Goal: Find specific page/section: Find specific page/section

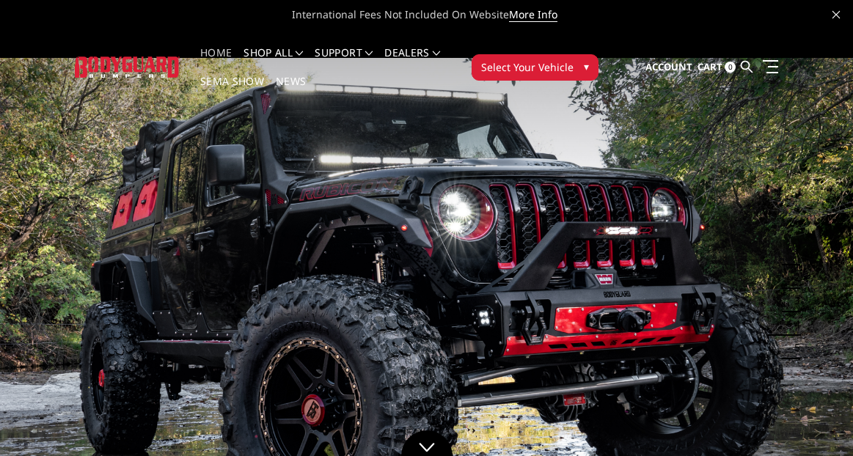
click at [574, 67] on button "Select Your Vehicle ▾" at bounding box center [534, 67] width 127 height 26
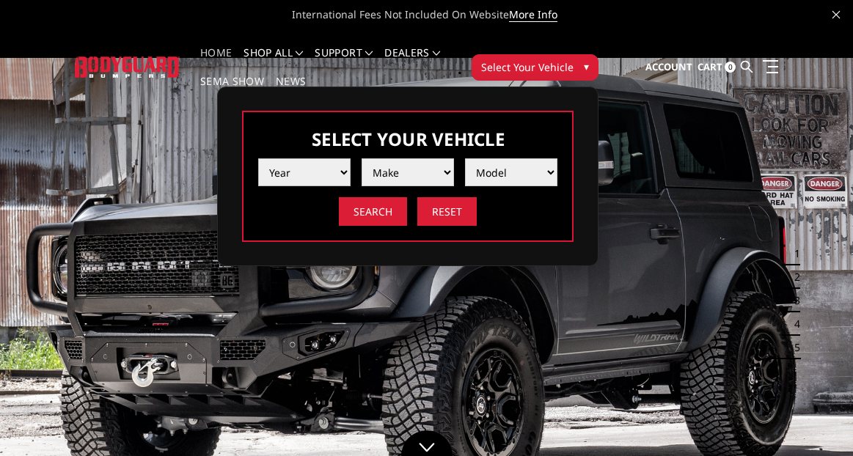
select select "yr_2021"
select select "mk_toyota"
select select "md_tundra"
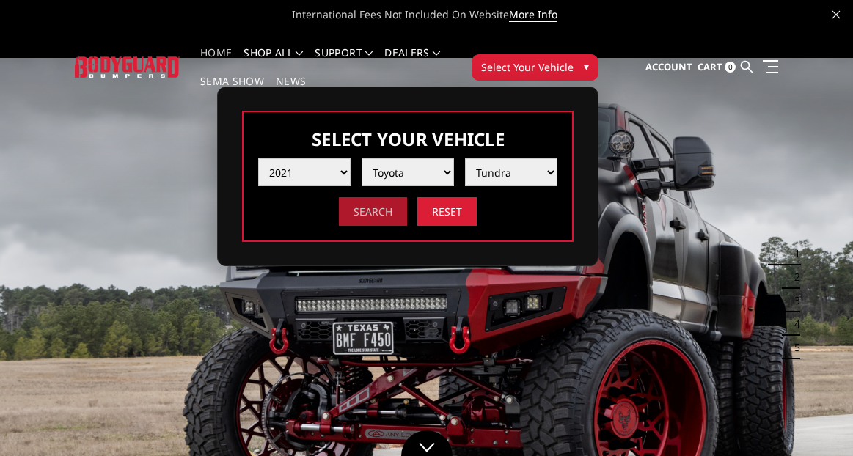
click at [384, 213] on input "Search" at bounding box center [373, 211] width 68 height 29
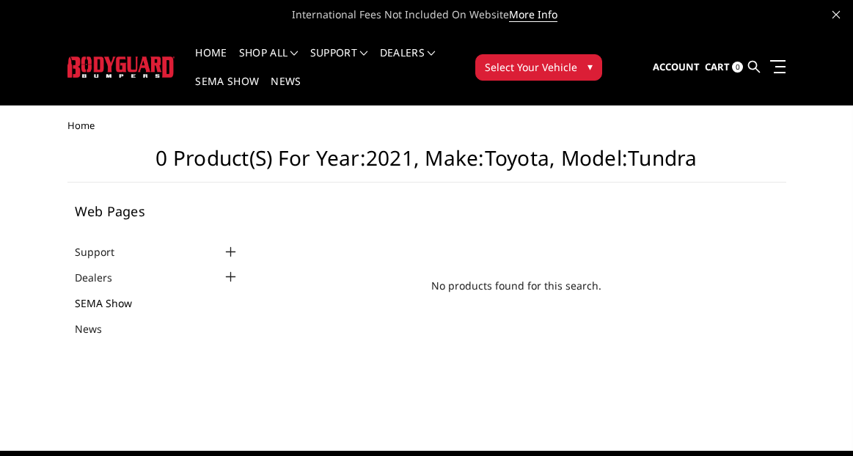
click at [92, 298] on link "SEMA Show" at bounding box center [113, 302] width 76 height 15
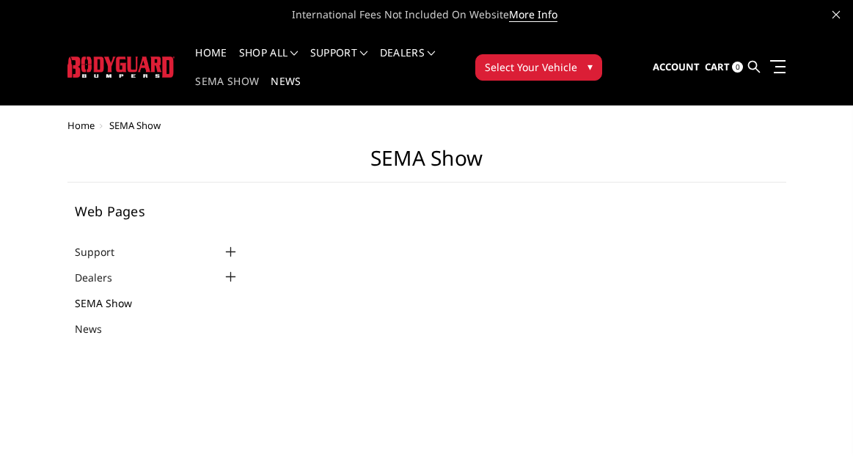
select select "US"
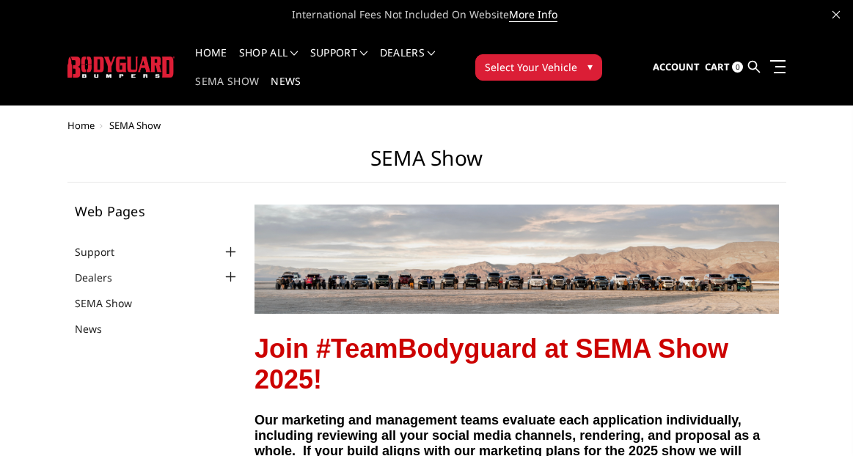
click at [232, 277] on div at bounding box center [231, 277] width 18 height 18
click at [227, 252] on div at bounding box center [231, 252] width 18 height 18
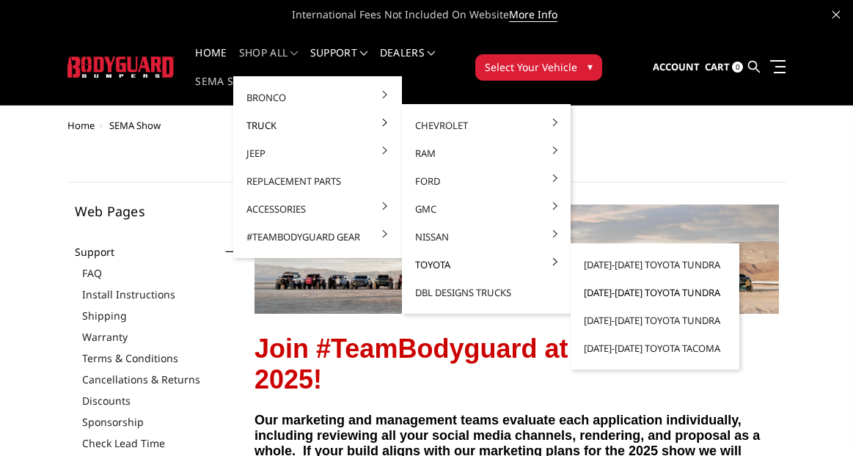
click at [656, 291] on link "[DATE]-[DATE] Toyota Tundra" at bounding box center [654, 293] width 157 height 28
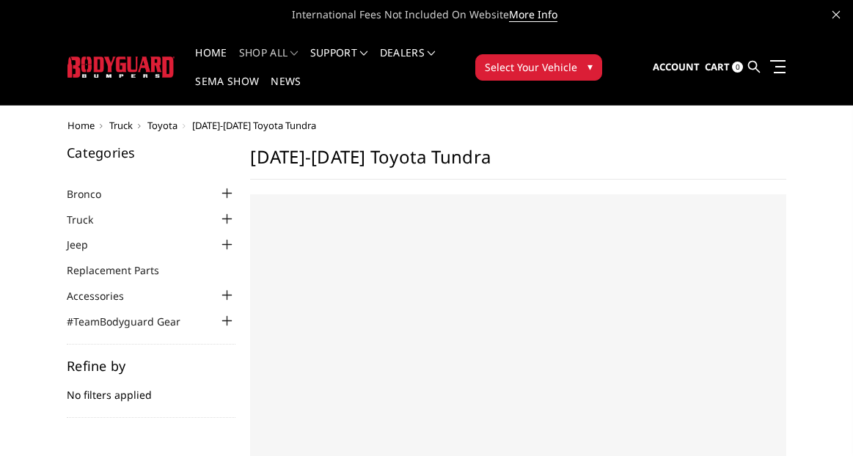
select select "US"
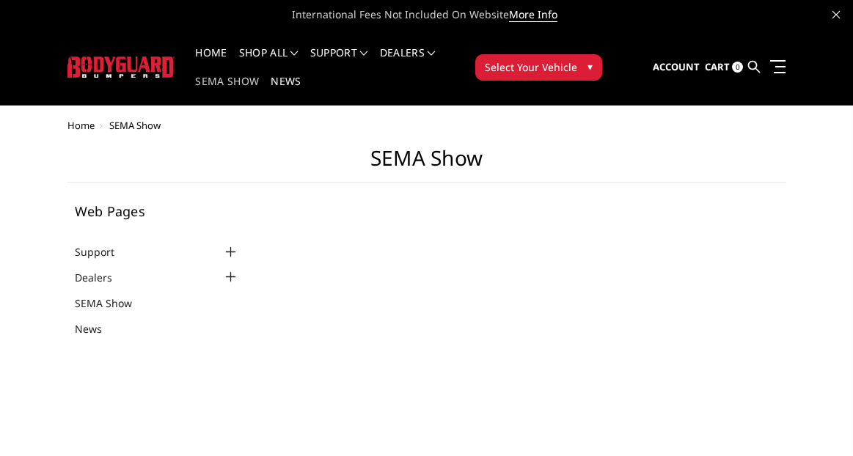
select select "US"
